Goal: Task Accomplishment & Management: Manage account settings

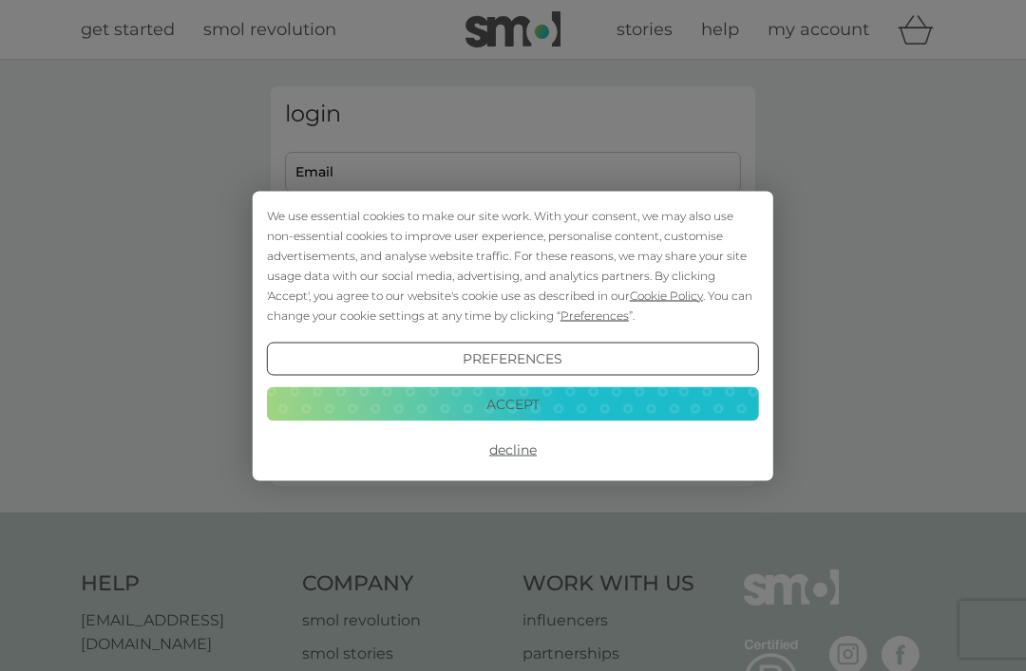
click at [574, 399] on button "Accept" at bounding box center [513, 405] width 492 height 34
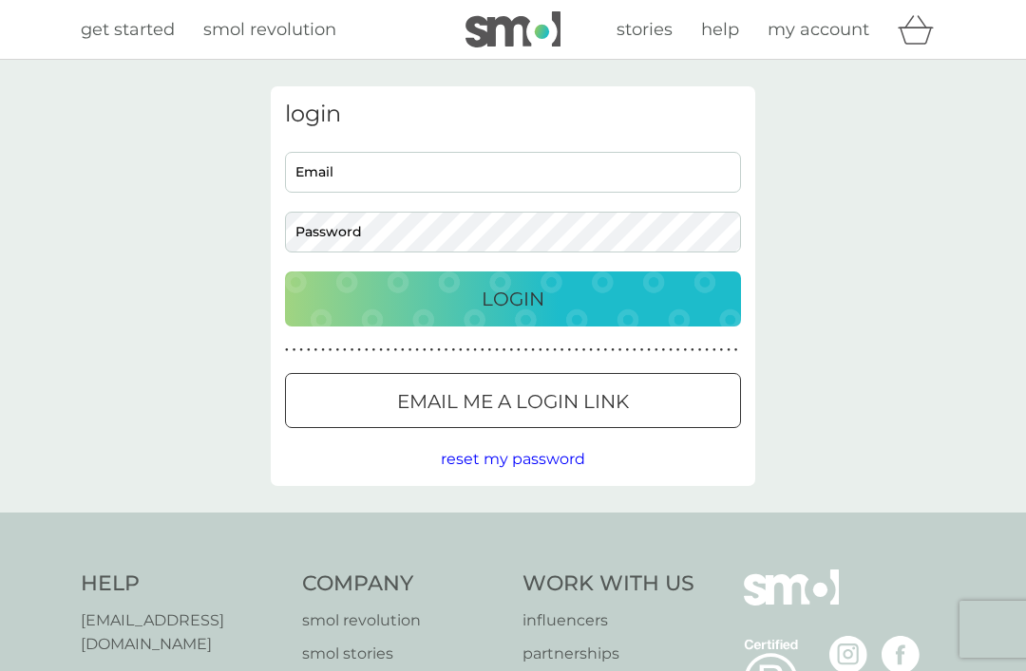
click at [408, 171] on input "Email" at bounding box center [513, 172] width 456 height 41
type input "[EMAIL_ADDRESS][PERSON_NAME][DOMAIN_NAME]"
click at [513, 298] on button "Login" at bounding box center [513, 299] width 456 height 55
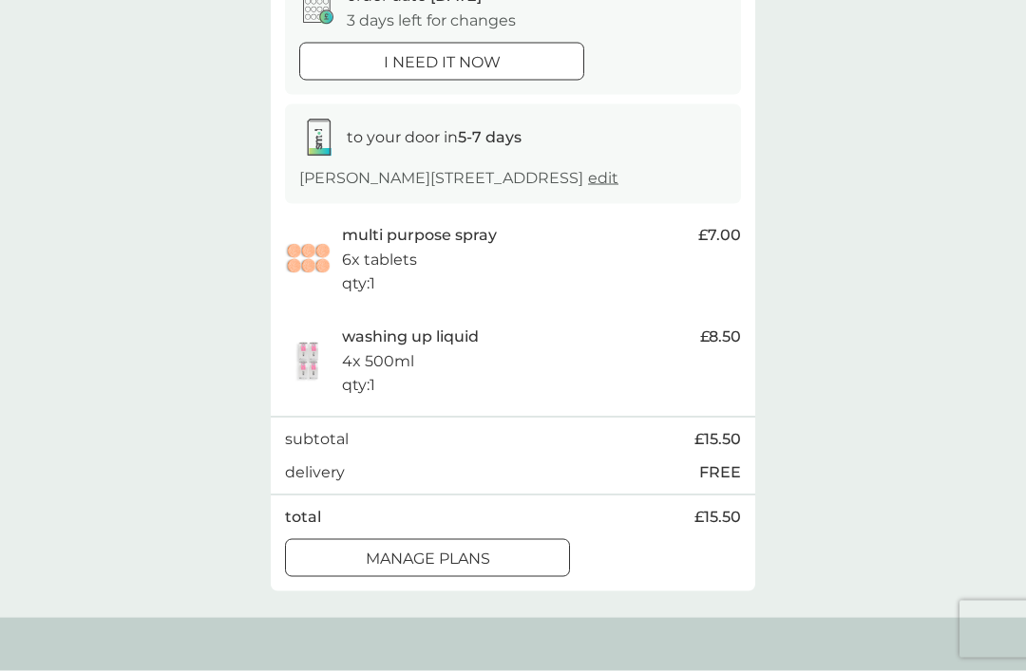
scroll to position [221, 0]
click at [436, 539] on button "manage plans" at bounding box center [427, 558] width 285 height 38
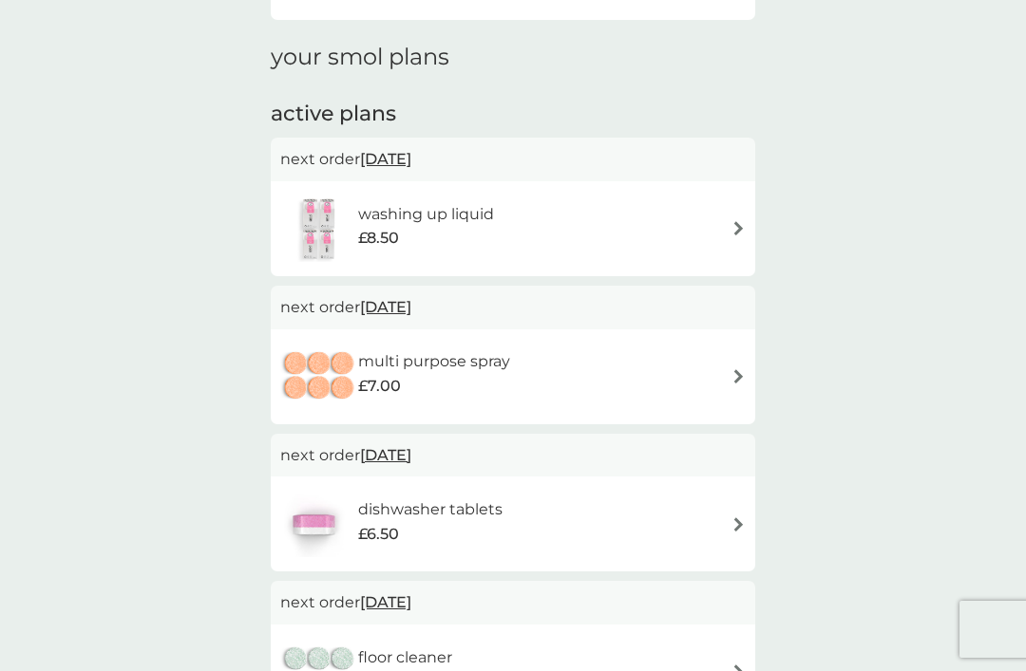
scroll to position [238, 0]
click at [732, 373] on img at bounding box center [738, 377] width 14 height 14
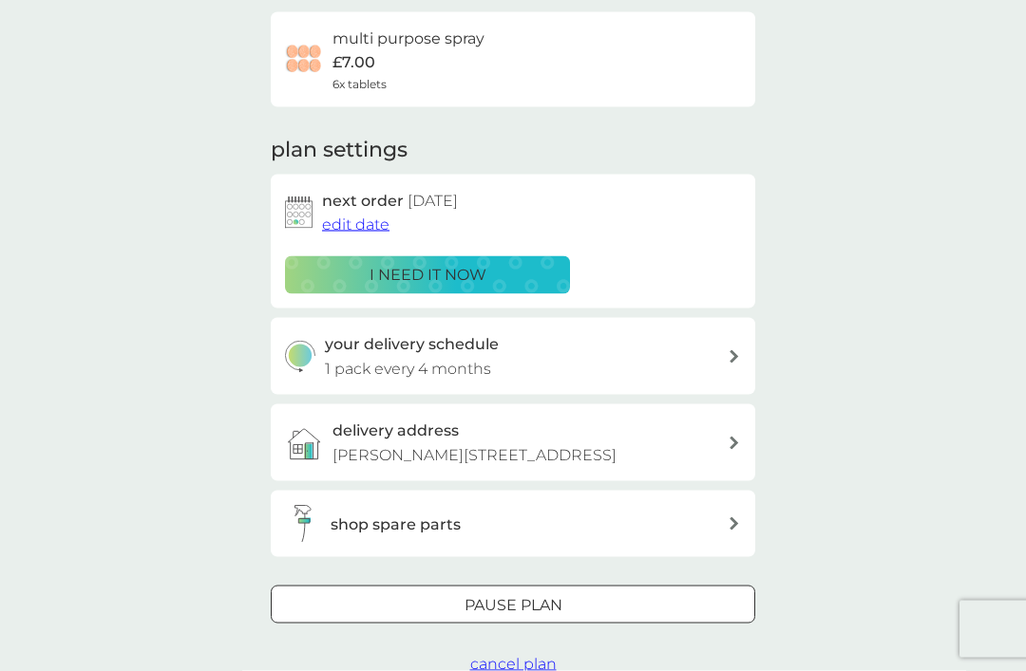
click at [503, 596] on div at bounding box center [513, 606] width 68 height 20
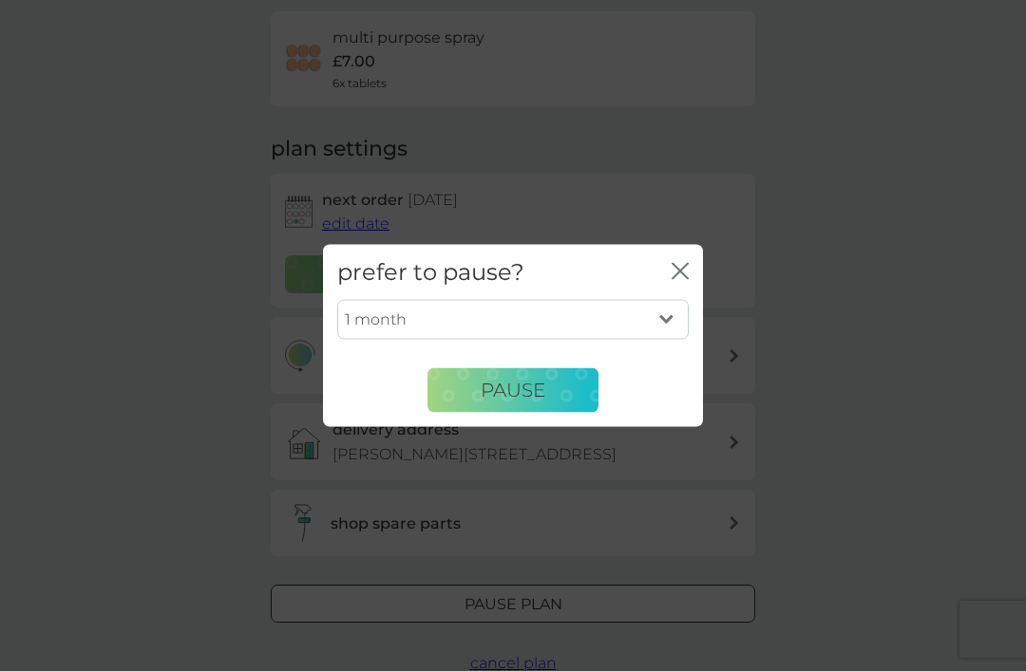
click at [662, 340] on select "1 month 2 months 3 months 4 months 5 months 6 months" at bounding box center [512, 320] width 351 height 40
select select "4"
click at [490, 402] on span "Pause" at bounding box center [513, 390] width 65 height 23
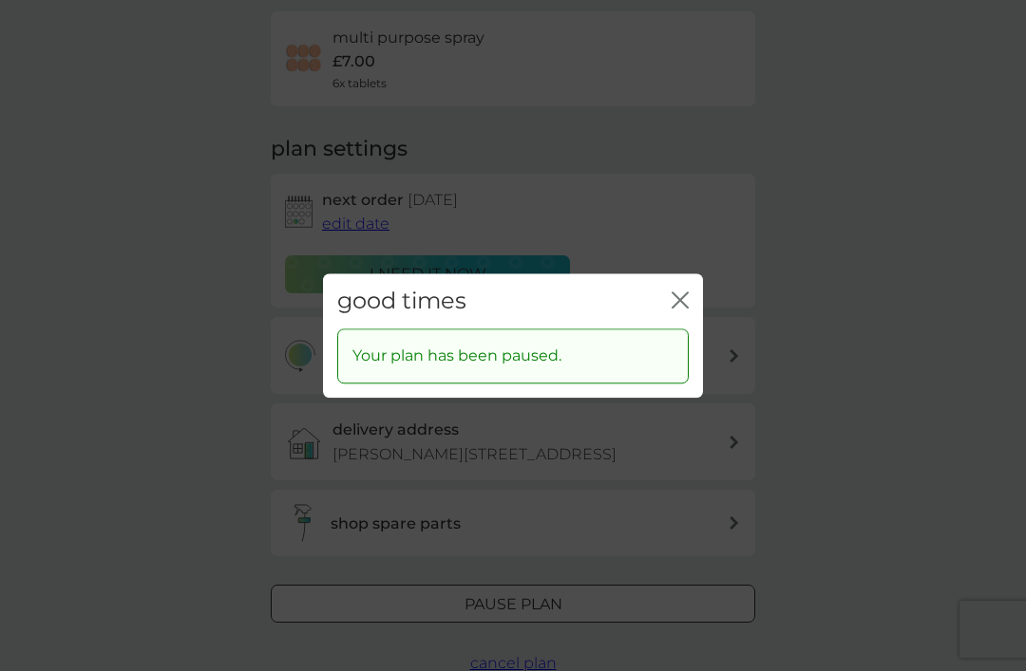
click at [681, 309] on icon "close" at bounding box center [679, 300] width 17 height 17
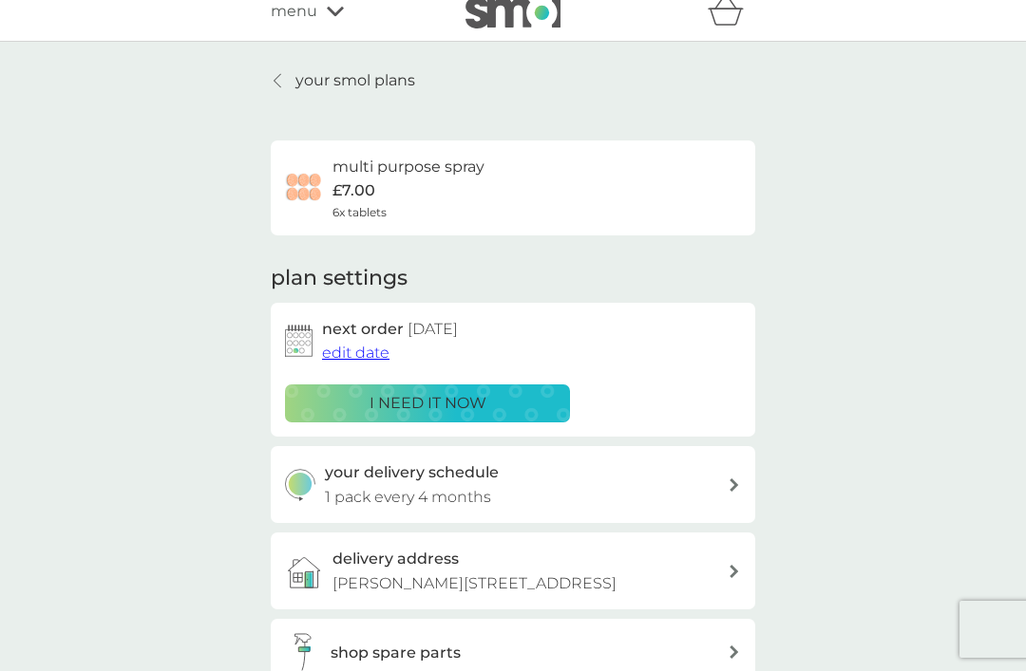
scroll to position [0, 0]
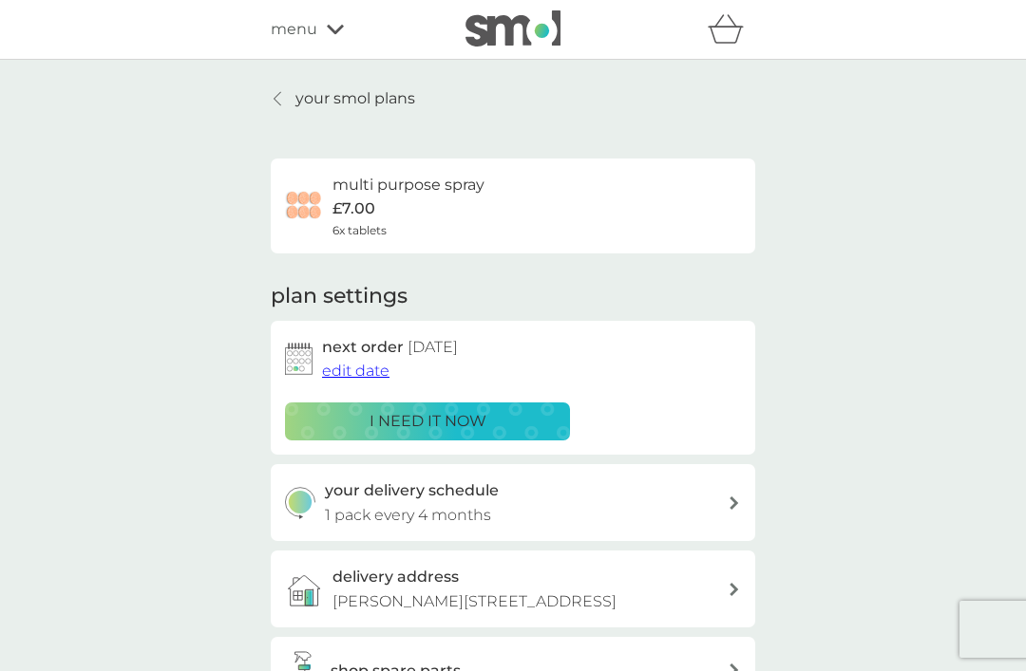
click at [276, 90] on link "your smol plans" at bounding box center [343, 98] width 144 height 25
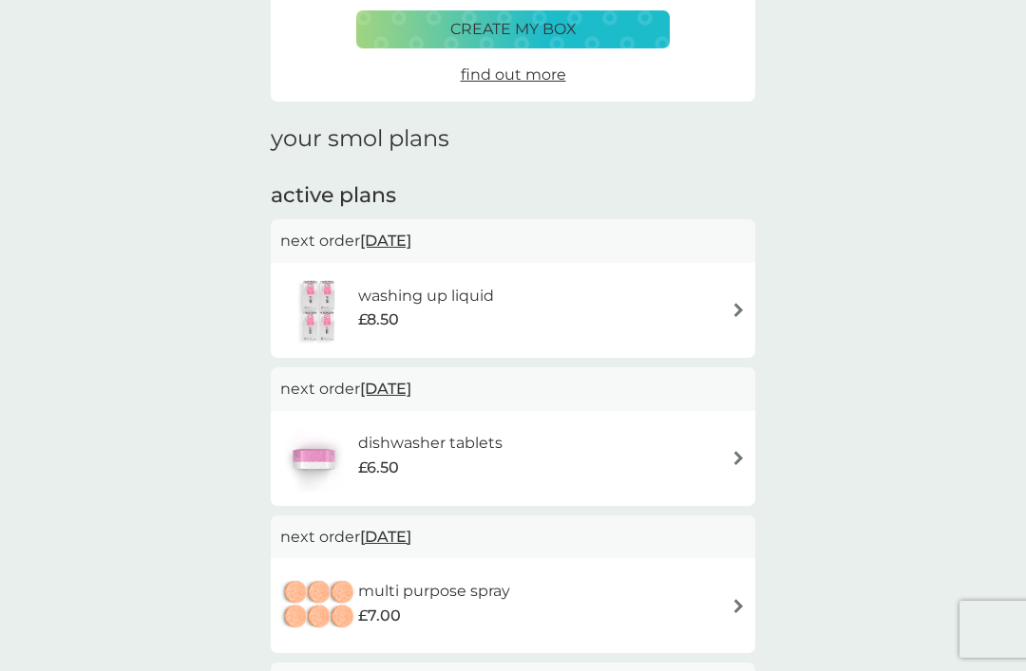
scroll to position [157, 0]
